Goal: Task Accomplishment & Management: Manage account settings

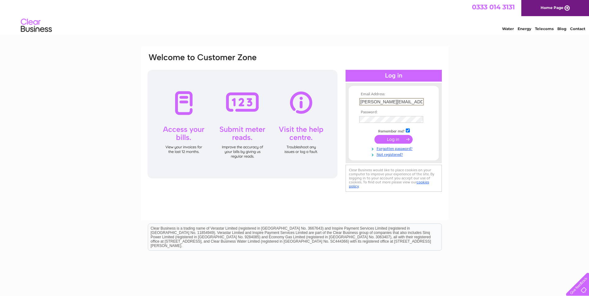
type input "Yvette.Marsden@gap.uk.com"
click at [387, 142] on input "submit" at bounding box center [393, 139] width 38 height 9
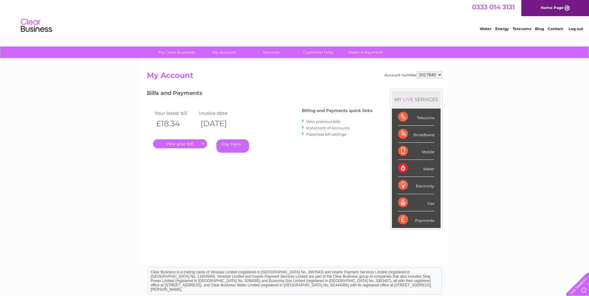
click at [428, 75] on select "1017840 1018692 1054771 1066257" at bounding box center [430, 74] width 26 height 7
select select "1018692"
click at [417, 71] on select "1017840 1018692 1054771 1066257" at bounding box center [430, 74] width 26 height 7
click at [428, 75] on select "1017840 1018692 1054771 1066257" at bounding box center [430, 74] width 26 height 7
select select "1054771"
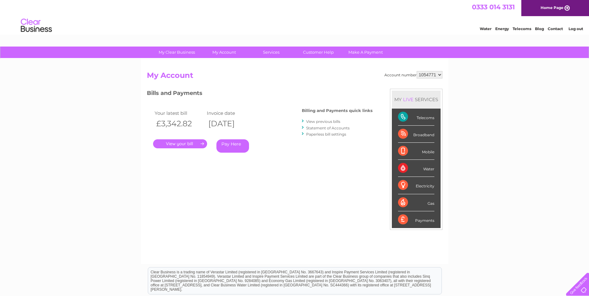
click at [417, 71] on select "1017840 1018692 1054771 1066257" at bounding box center [430, 74] width 26 height 7
click at [427, 76] on select "1017840 1018692 1054771 1066257" at bounding box center [430, 74] width 26 height 7
select select "1066257"
click at [417, 71] on select "1017840 1018692 1054771 1066257" at bounding box center [430, 74] width 26 height 7
click at [175, 145] on link "." at bounding box center [180, 143] width 54 height 9
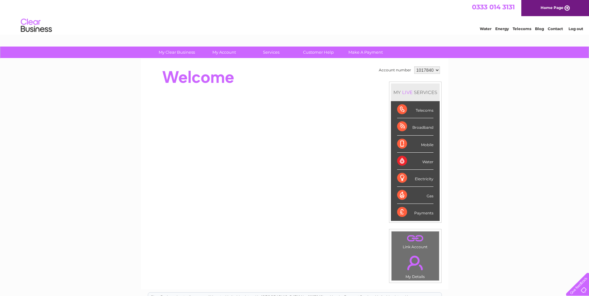
click at [435, 69] on select "1017840 1018692 1054771 1066257" at bounding box center [427, 69] width 26 height 7
select select "1066257"
click at [414, 66] on select "1017840 1018692 1054771 1066257" at bounding box center [427, 69] width 26 height 7
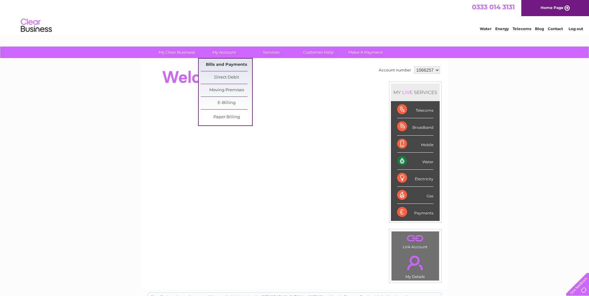
click at [225, 65] on link "Bills and Payments" at bounding box center [226, 65] width 51 height 12
click at [223, 103] on link "E-Billing" at bounding box center [226, 103] width 51 height 12
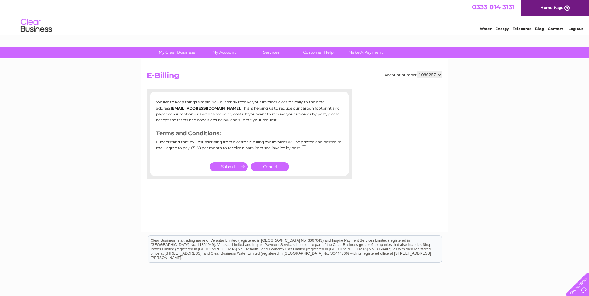
click at [573, 28] on link "Log out" at bounding box center [576, 28] width 15 height 5
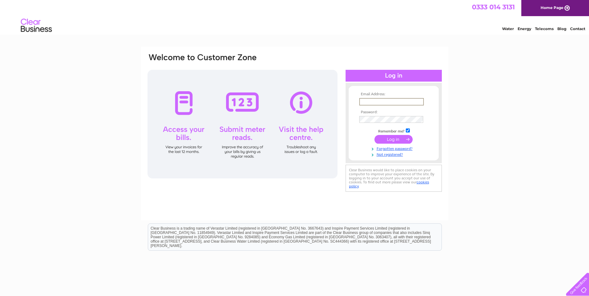
click at [372, 101] on input "text" at bounding box center [391, 101] width 65 height 7
paste input "Yvette.Marsden@gap.uk.com"
type input "Yvette.Marsden@gap.uk.com"
click at [387, 141] on input "submit" at bounding box center [393, 139] width 38 height 9
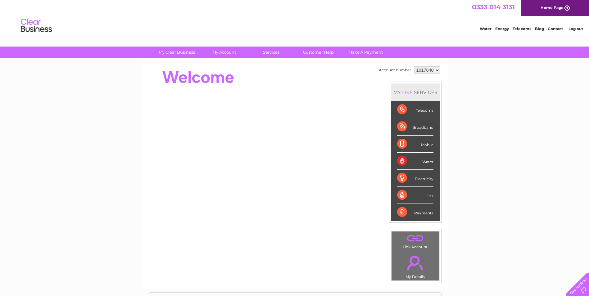
click at [434, 69] on select "1017840 1018692 1054771 1066257" at bounding box center [427, 69] width 26 height 7
select select "1066257"
click at [414, 66] on select "1017840 1018692 1054771 1066257" at bounding box center [427, 69] width 26 height 7
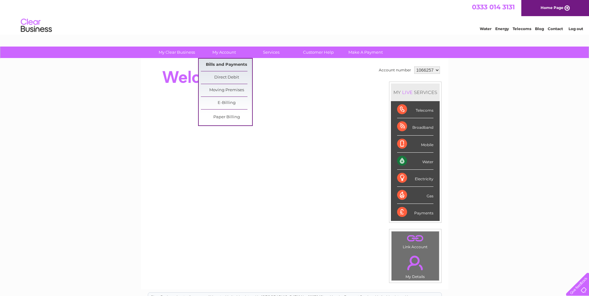
click at [214, 66] on link "Bills and Payments" at bounding box center [226, 65] width 51 height 12
click at [217, 65] on link "Bills and Payments" at bounding box center [226, 65] width 51 height 12
click at [215, 65] on link "Bills and Payments" at bounding box center [226, 65] width 51 height 12
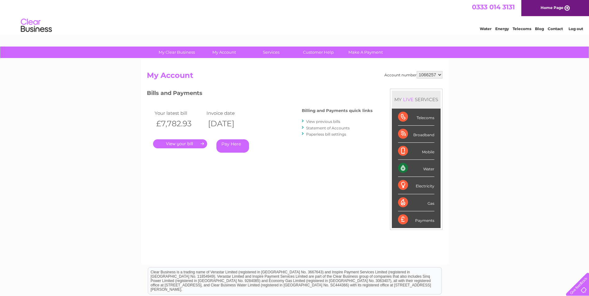
click at [172, 144] on link "." at bounding box center [180, 143] width 54 height 9
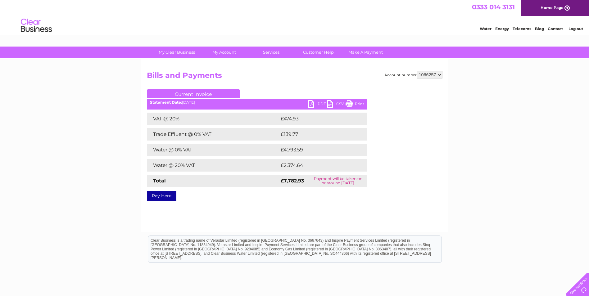
click at [314, 103] on link "PDF" at bounding box center [317, 104] width 19 height 9
